Goal: Task Accomplishment & Management: Use online tool/utility

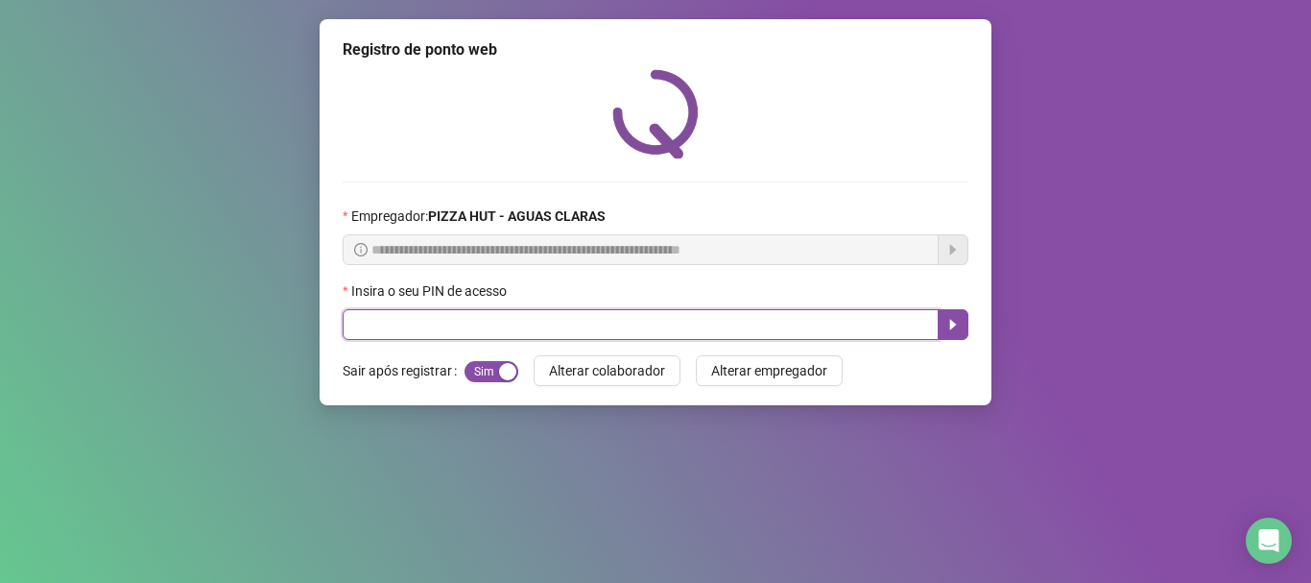
click at [636, 309] on input "text" at bounding box center [641, 324] width 596 height 31
type input "*****"
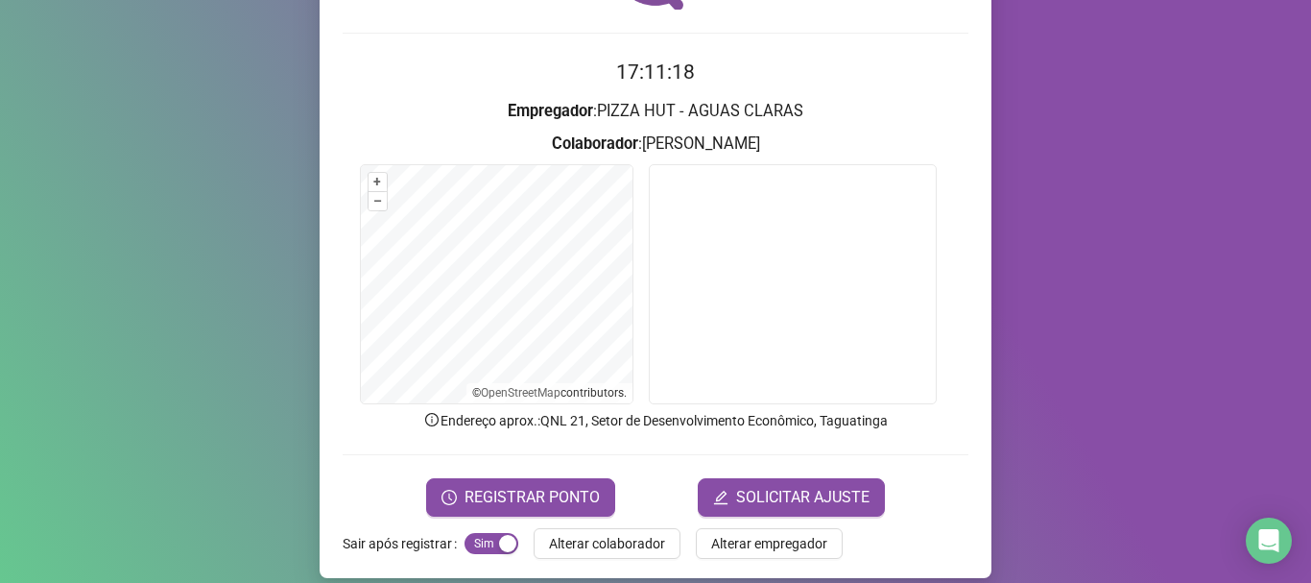
scroll to position [167, 0]
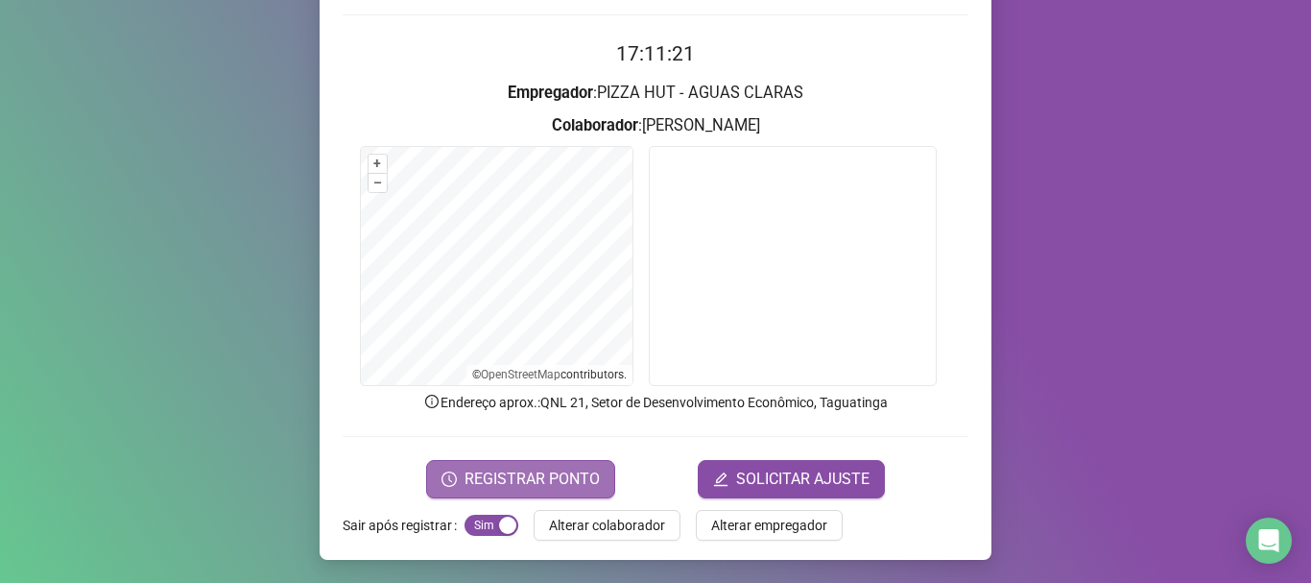
click at [525, 478] on span "REGISTRAR PONTO" at bounding box center [532, 479] width 135 height 23
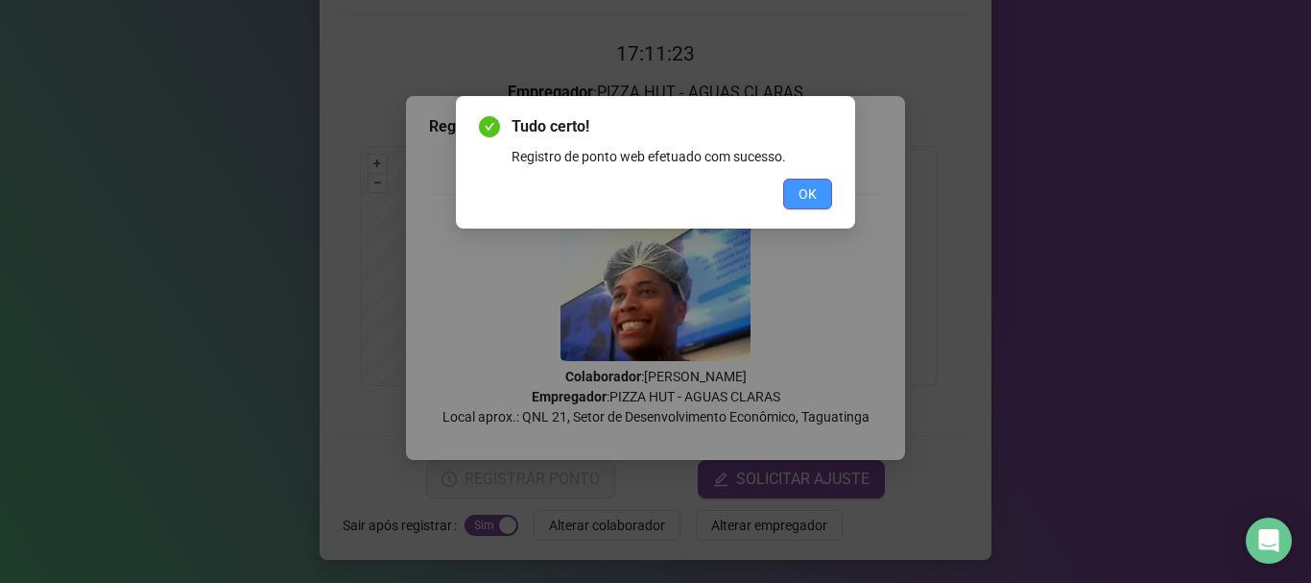
click at [810, 196] on span "OK" at bounding box center [808, 193] width 18 height 21
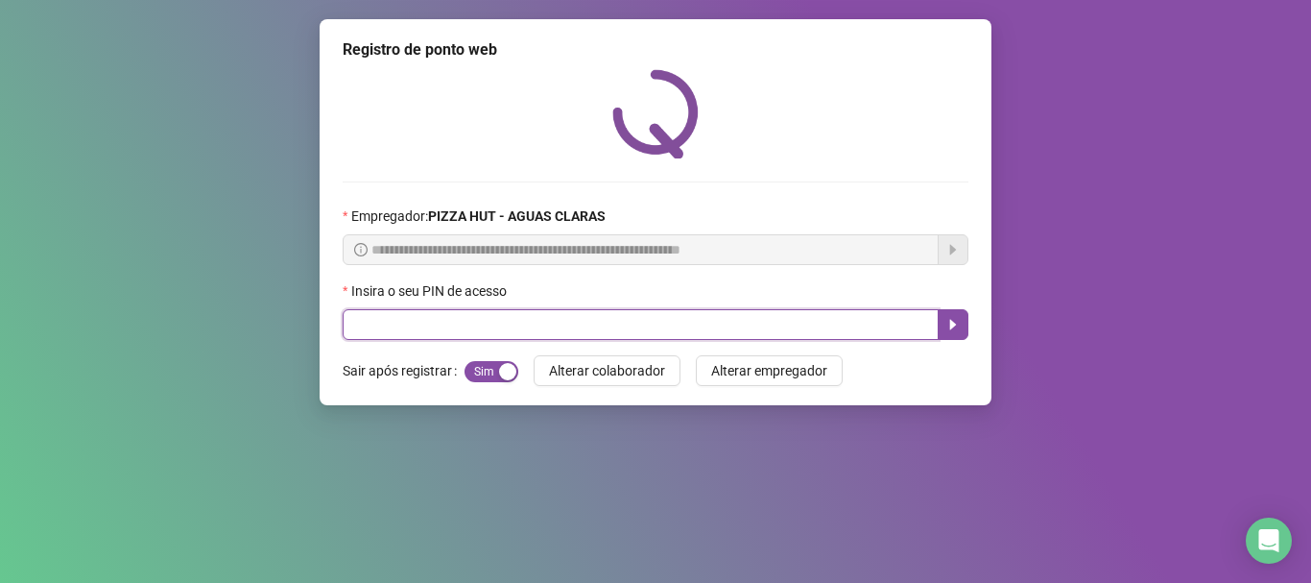
click at [587, 323] on input "text" at bounding box center [641, 324] width 596 height 31
type input "*****"
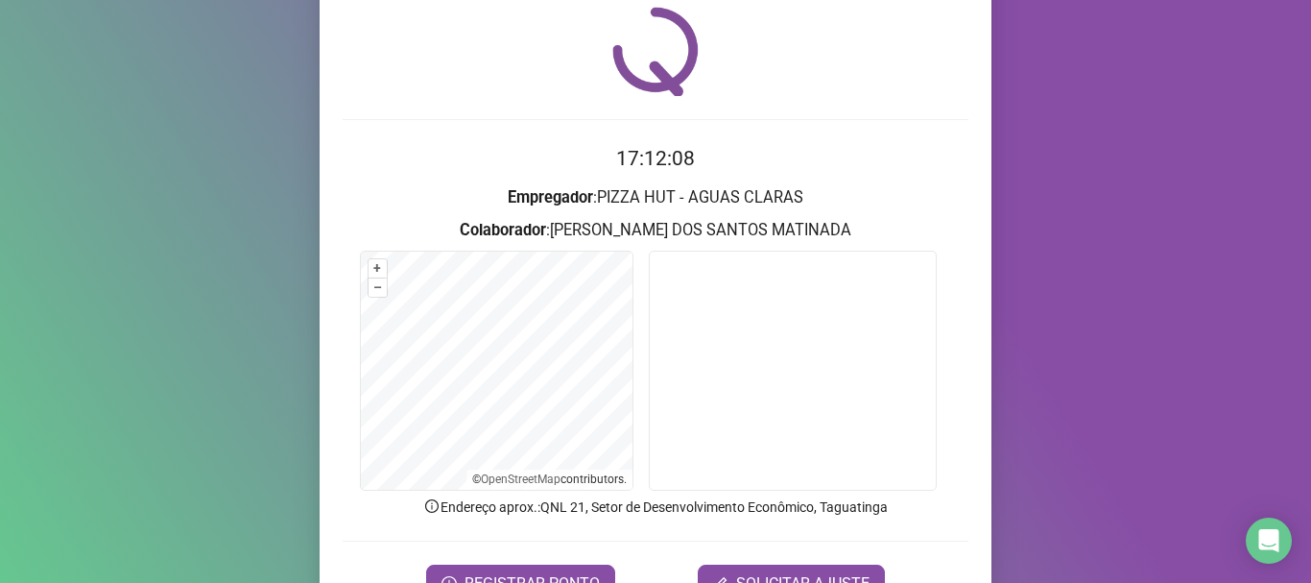
scroll to position [167, 0]
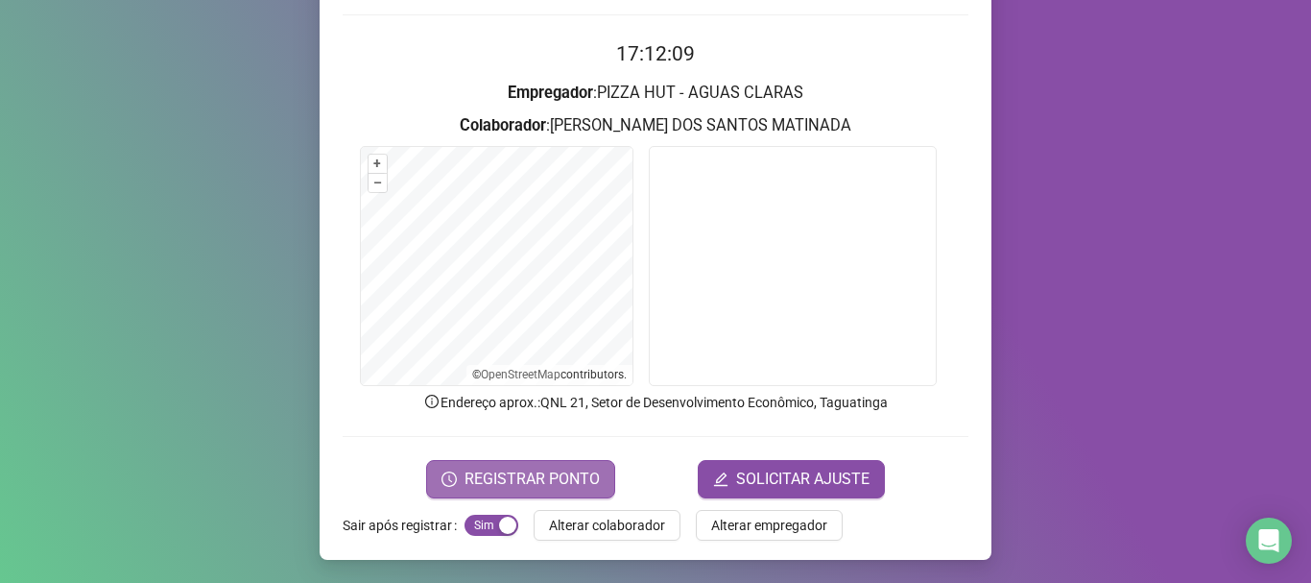
click at [553, 489] on span "REGISTRAR PONTO" at bounding box center [532, 479] width 135 height 23
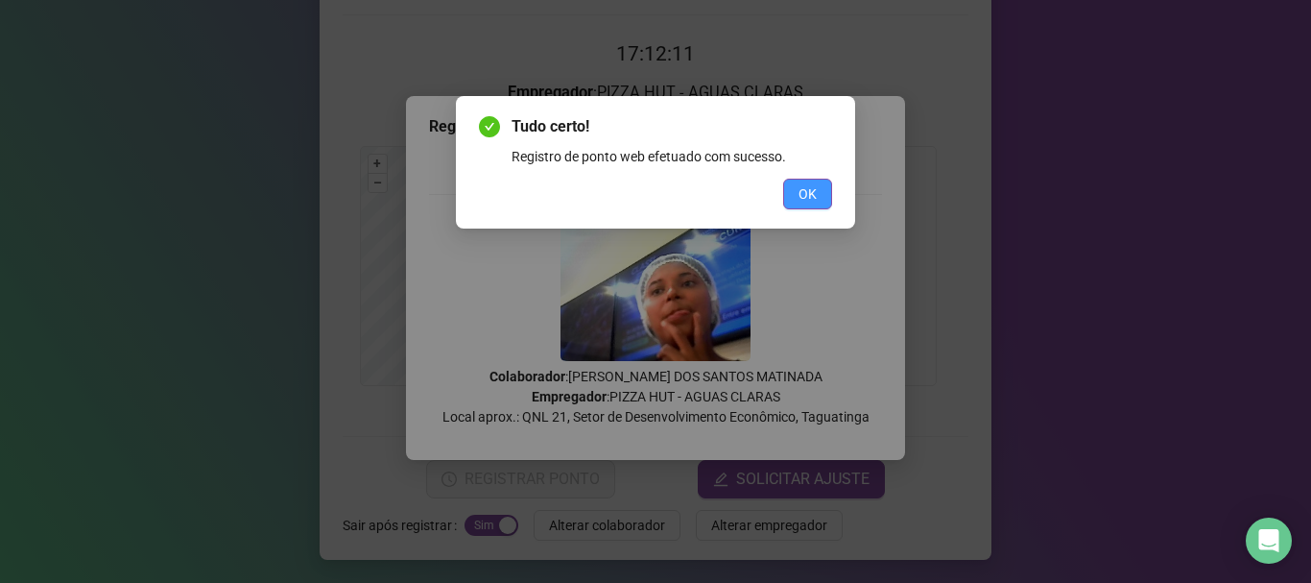
click at [803, 198] on span "OK" at bounding box center [808, 193] width 18 height 21
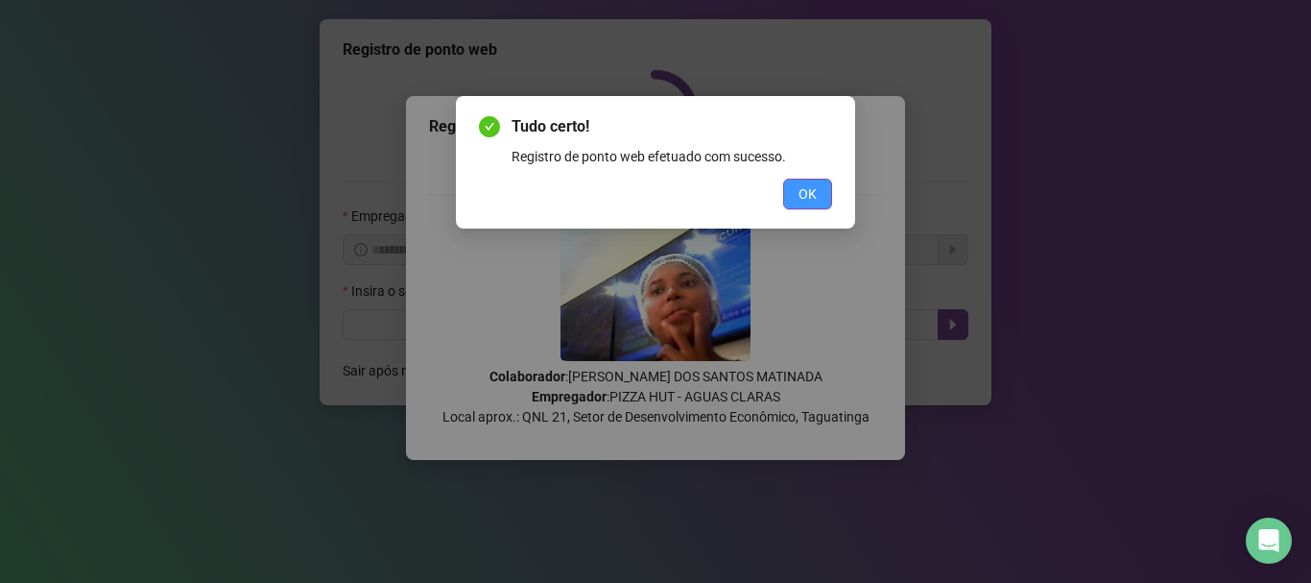
scroll to position [0, 0]
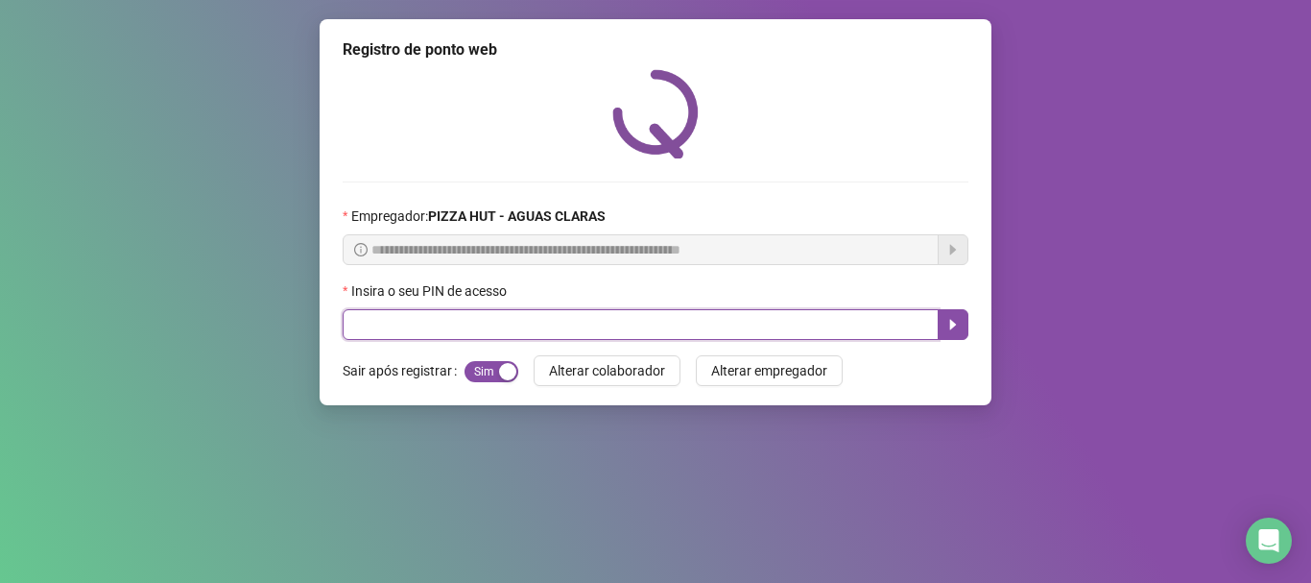
click at [559, 322] on input "text" at bounding box center [641, 324] width 596 height 31
type input "*****"
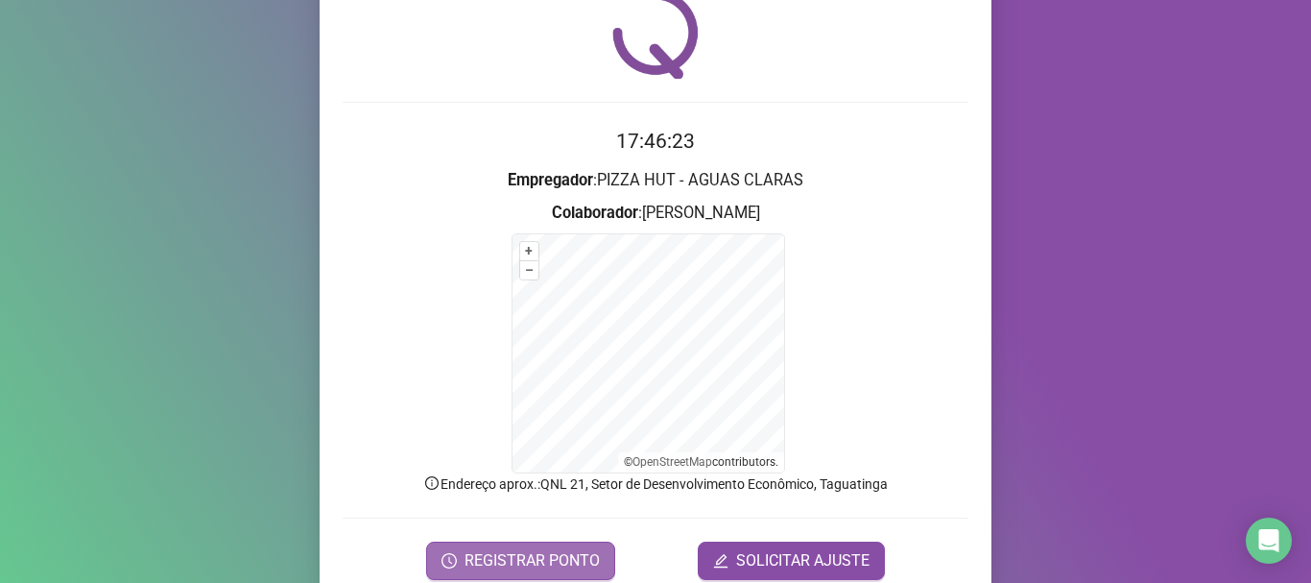
scroll to position [161, 0]
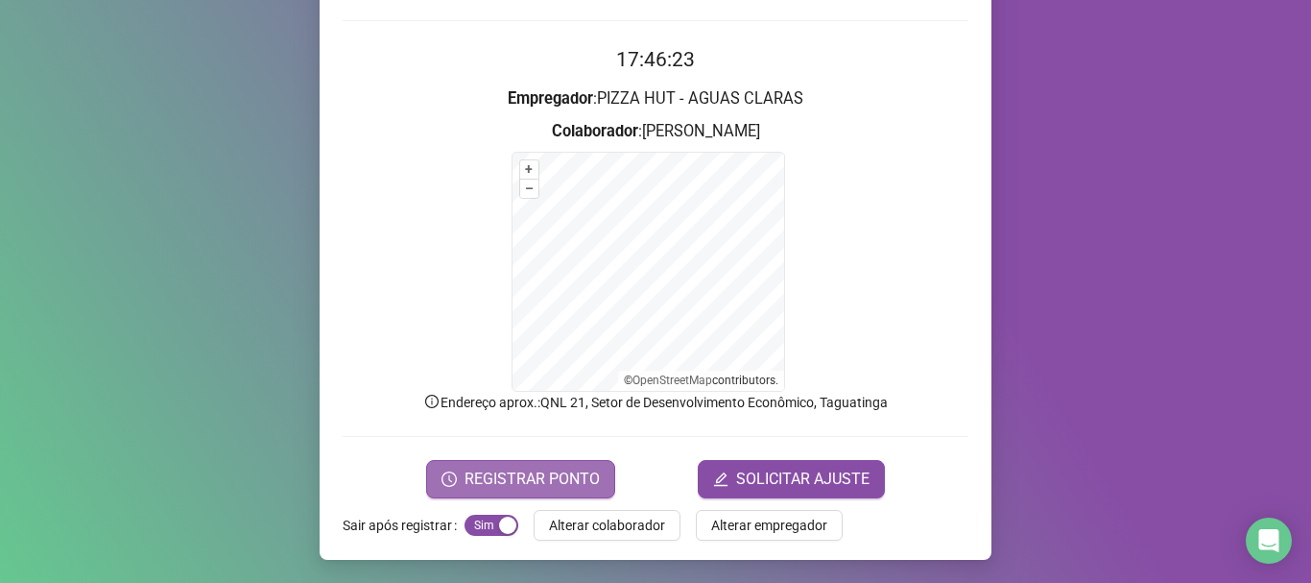
click at [575, 472] on span "REGISTRAR PONTO" at bounding box center [532, 479] width 135 height 23
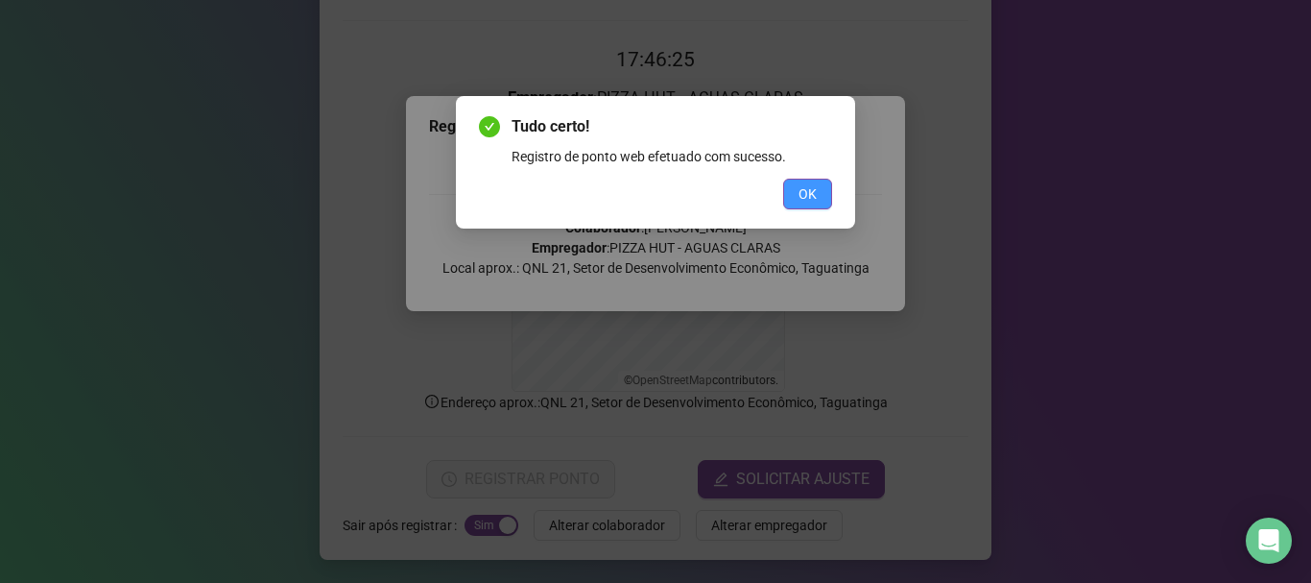
click at [830, 180] on button "OK" at bounding box center [807, 194] width 49 height 31
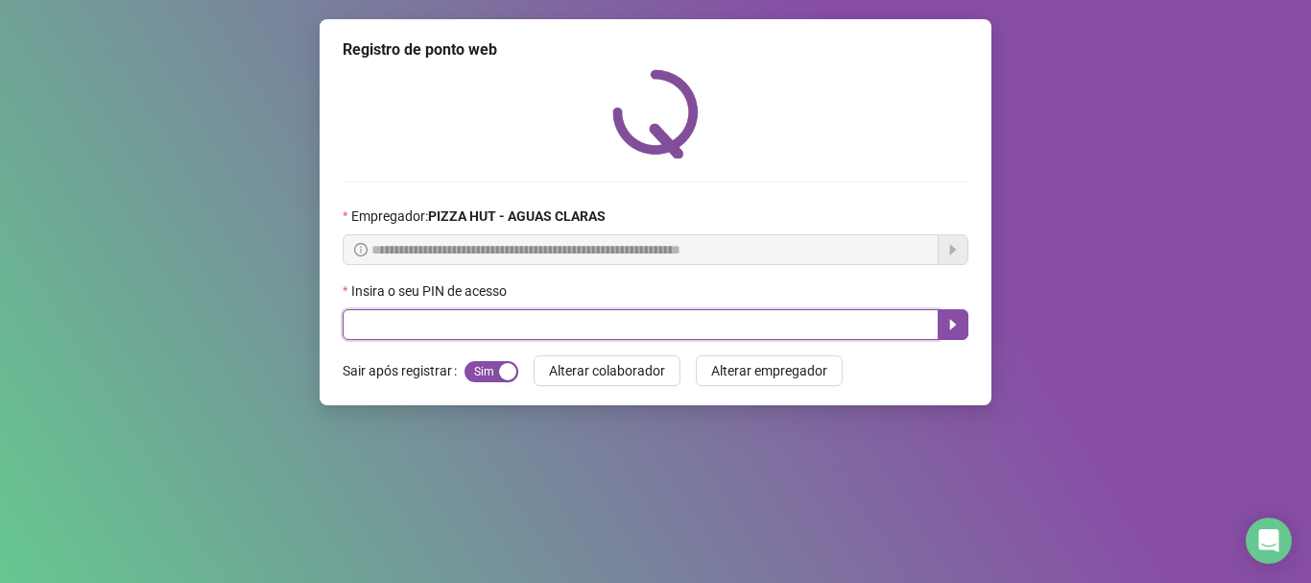
click at [510, 329] on input "text" at bounding box center [641, 324] width 596 height 31
type input "*****"
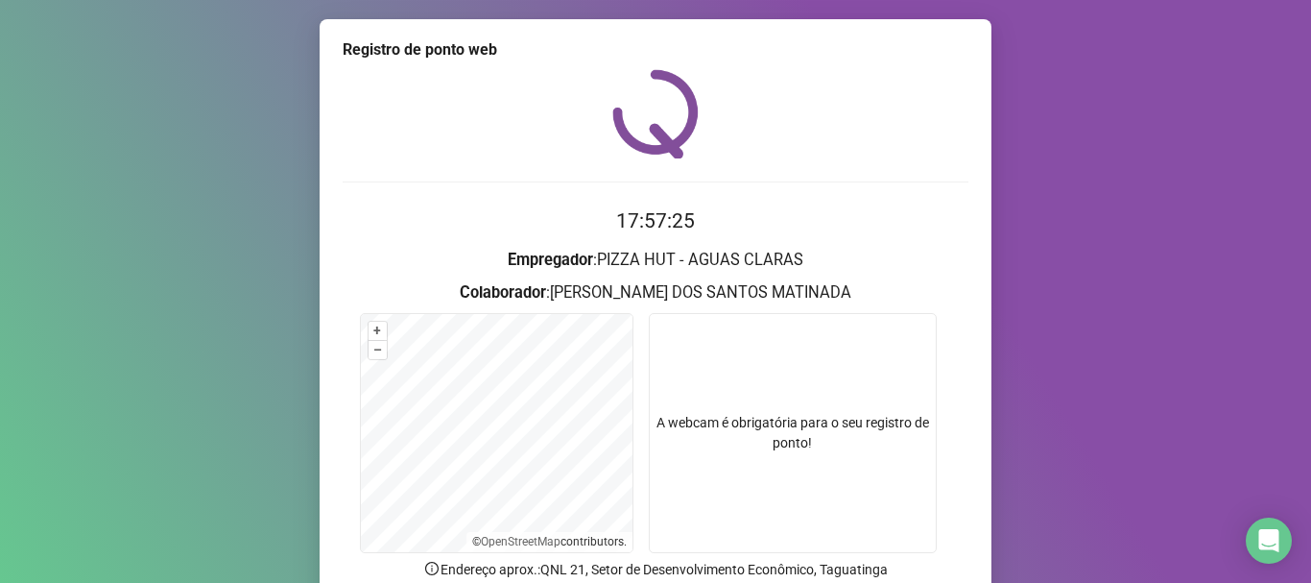
scroll to position [96, 0]
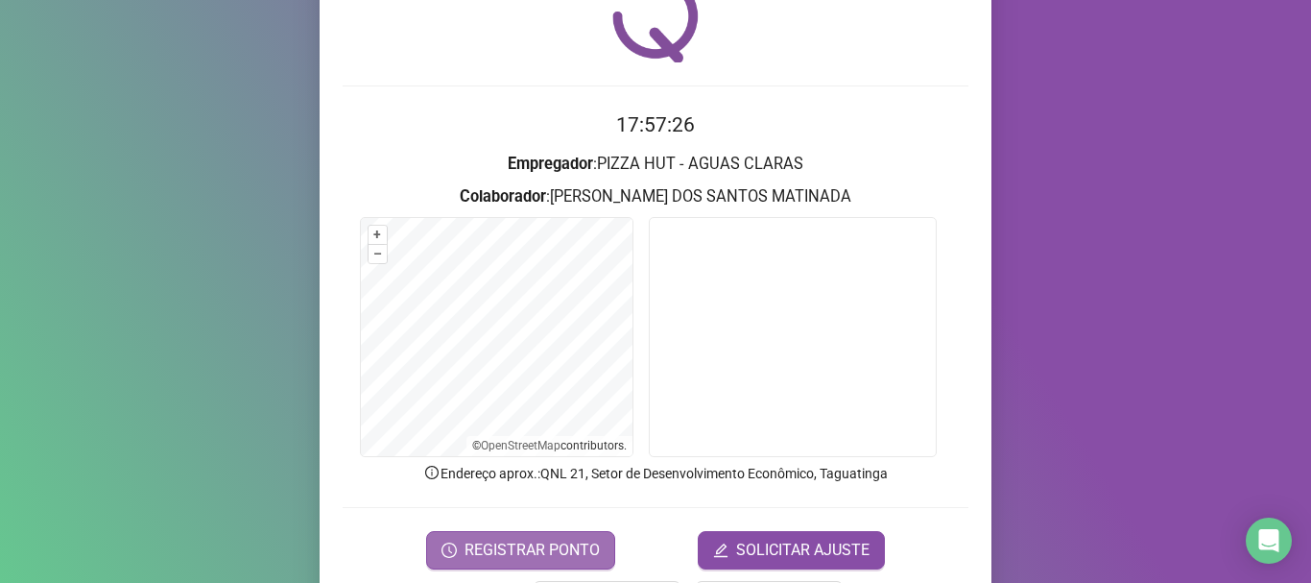
click at [546, 549] on span "REGISTRAR PONTO" at bounding box center [532, 550] width 135 height 23
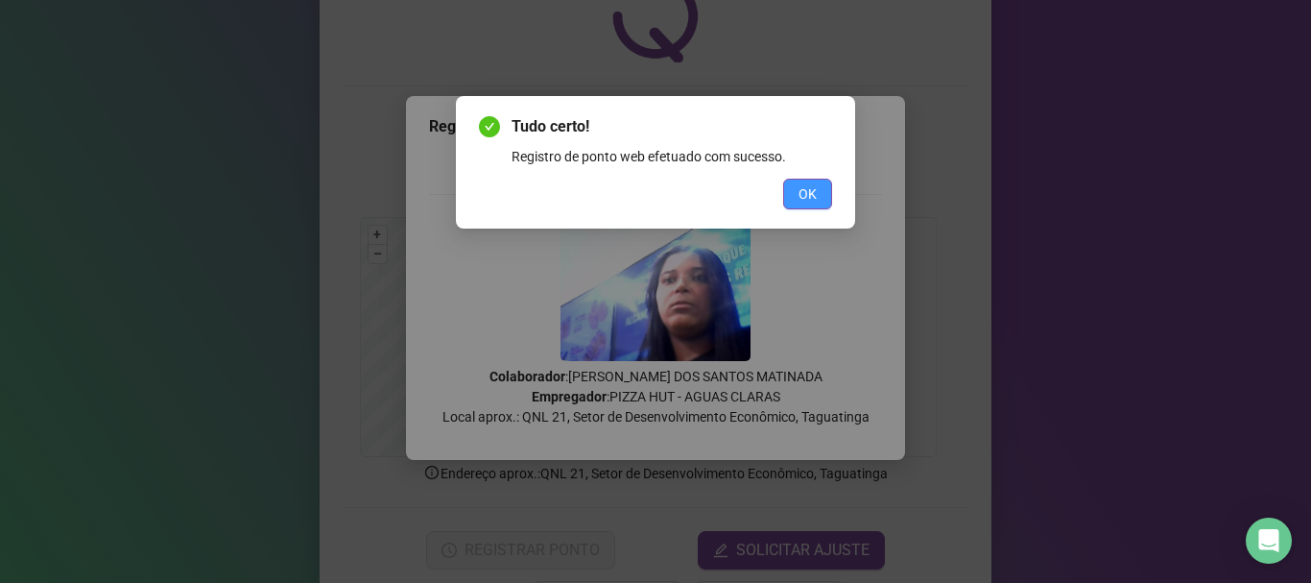
click at [801, 202] on span "OK" at bounding box center [808, 193] width 18 height 21
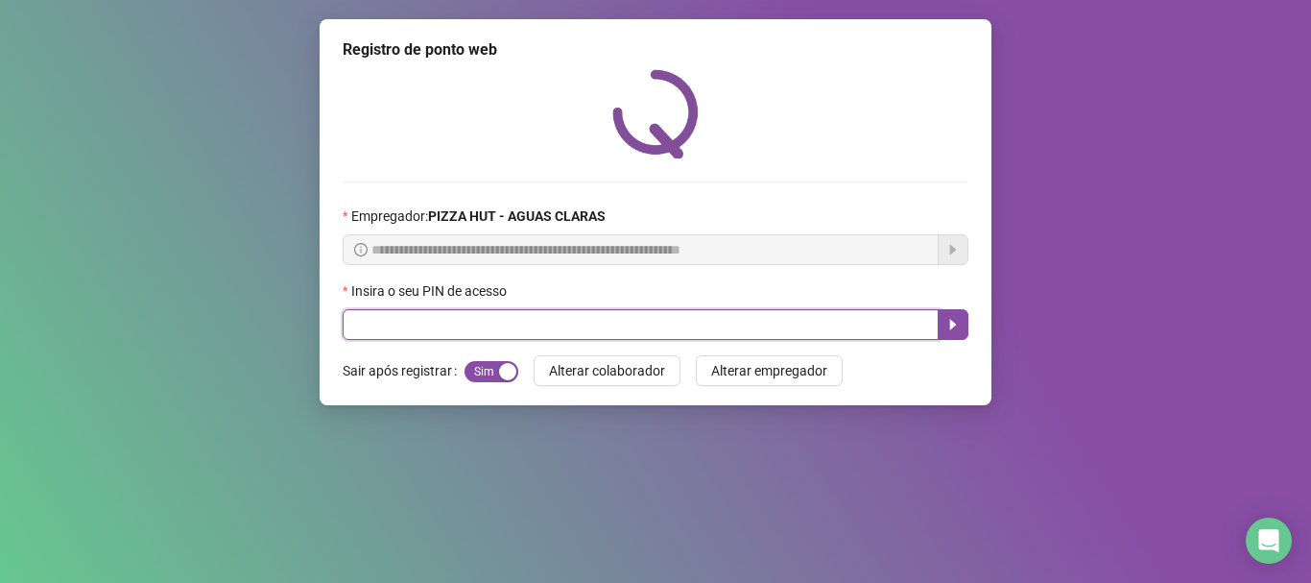
click at [433, 314] on input "text" at bounding box center [641, 324] width 596 height 31
type input "*****"
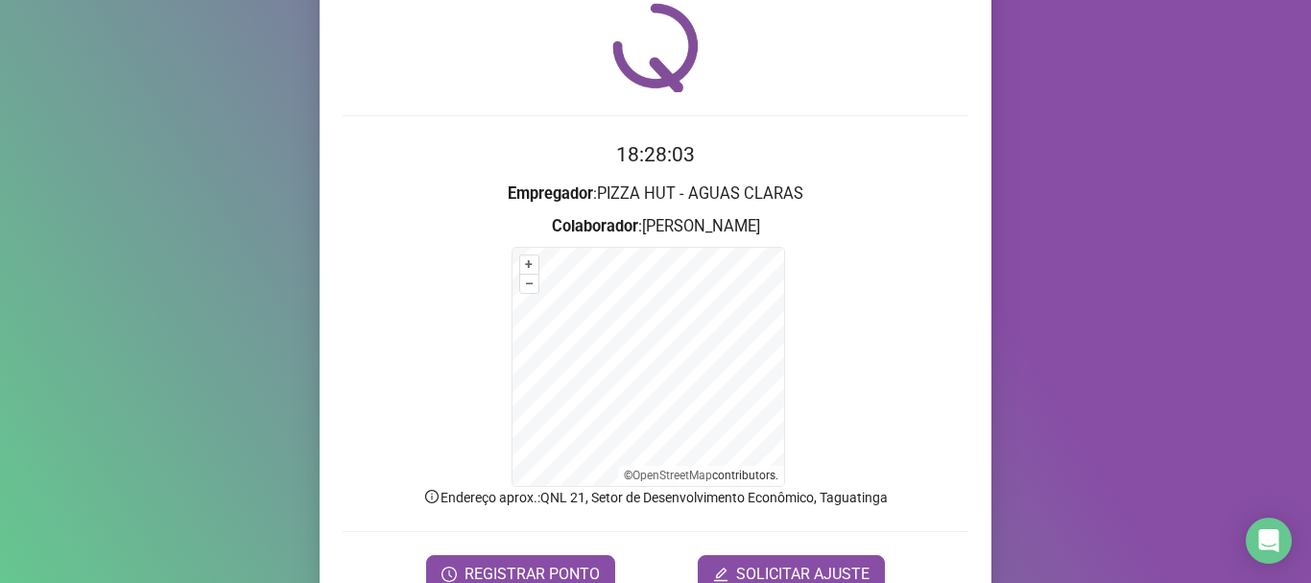
scroll to position [161, 0]
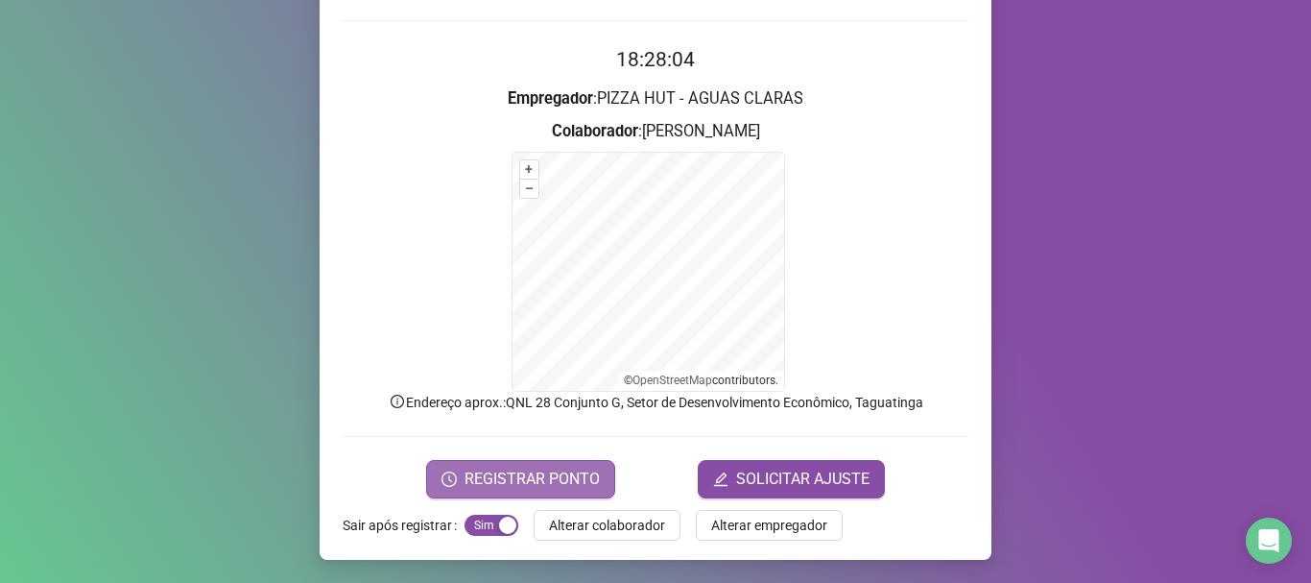
click at [474, 485] on span "REGISTRAR PONTO" at bounding box center [532, 479] width 135 height 23
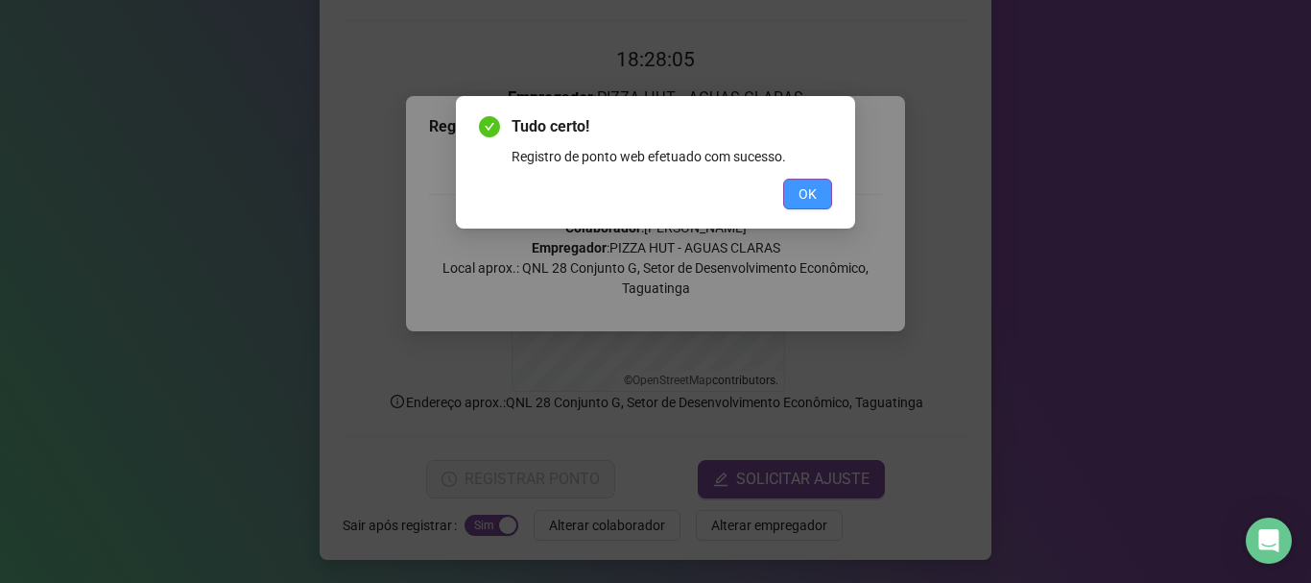
click at [808, 180] on button "OK" at bounding box center [807, 194] width 49 height 31
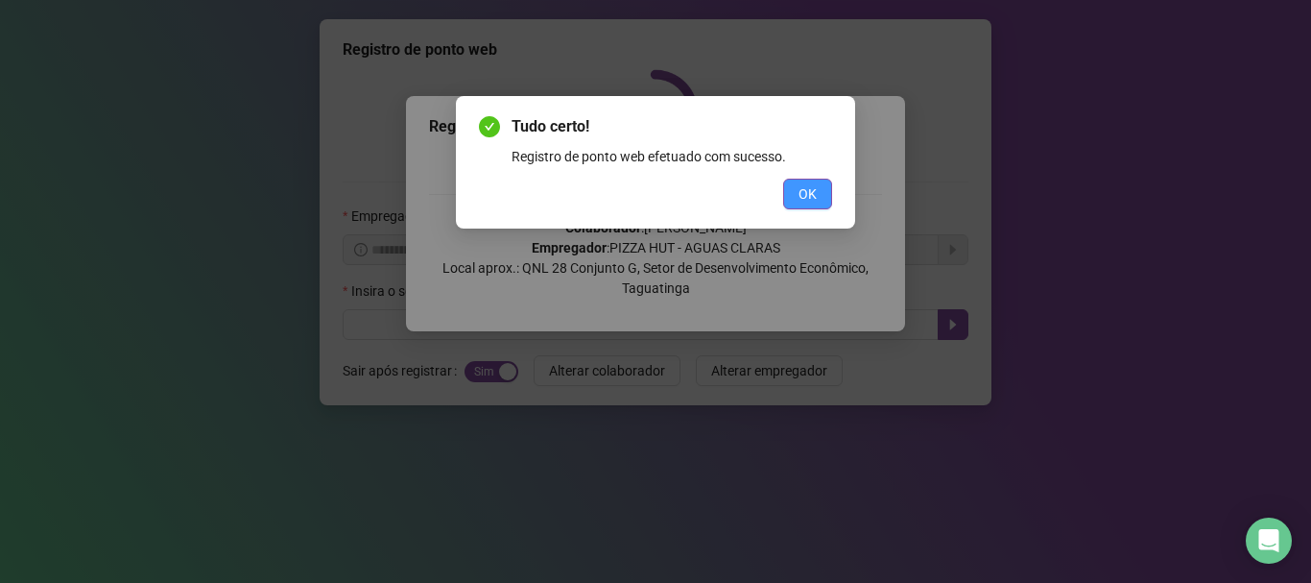
scroll to position [0, 0]
